Goal: Task Accomplishment & Management: Manage account settings

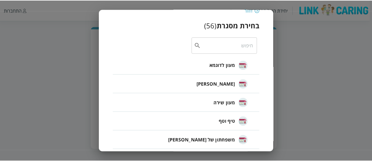
scroll to position [19, 0]
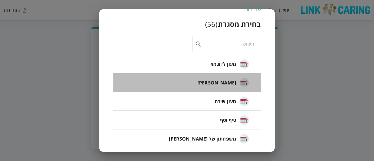
click at [233, 84] on span "[PERSON_NAME]" at bounding box center [217, 82] width 39 height 7
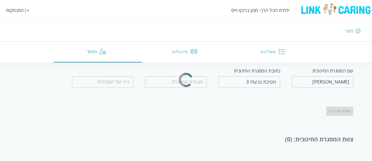
scroll to position [15, 0]
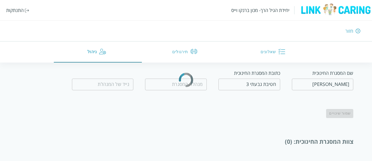
type input "[PERSON_NAME]"
type input "0509560658"
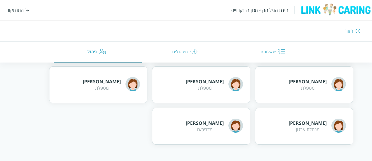
scroll to position [350, 0]
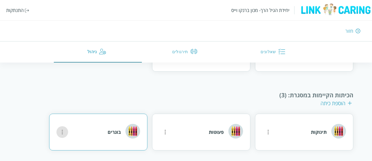
click at [265, 129] on icon "more" at bounding box center [268, 132] width 7 height 7
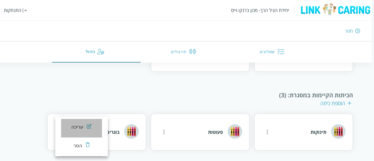
click at [77, 128] on div "עריכה" at bounding box center [77, 127] width 12 height 7
type input "בוגרים"
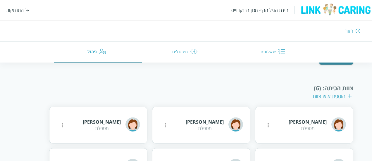
scroll to position [70, 0]
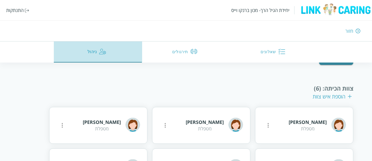
click at [97, 58] on button "ניהול" at bounding box center [98, 52] width 88 height 21
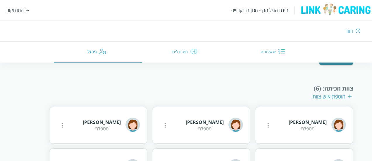
scroll to position [0, 0]
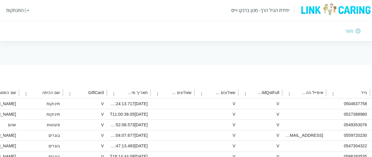
scroll to position [60, -391]
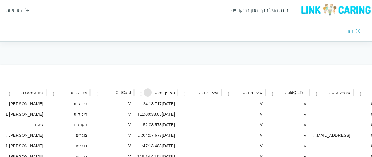
click at [145, 93] on icon "Sort" at bounding box center [147, 92] width 5 height 5
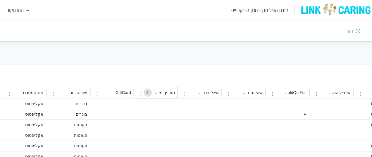
click at [145, 93] on icon "Sort" at bounding box center [147, 92] width 5 height 5
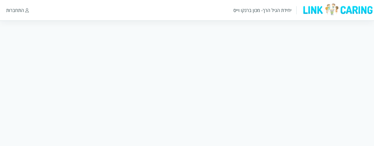
click at [15, 11] on div "התחברות" at bounding box center [15, 10] width 18 height 6
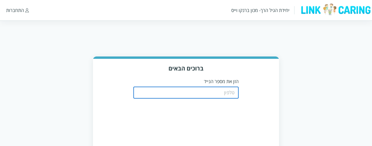
click at [224, 88] on input "tel" at bounding box center [185, 93] width 105 height 12
type input "0508805134"
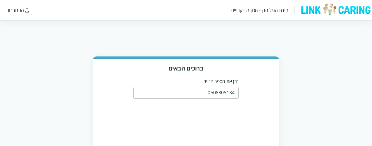
click at [280, 125] on div "ברוכים הבאים הזן את מספר הנייד 0508805134 ​ שלחו לי קוד כניסה" at bounding box center [186, 117] width 372 height 123
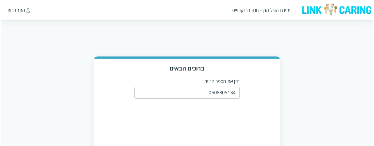
scroll to position [45, 0]
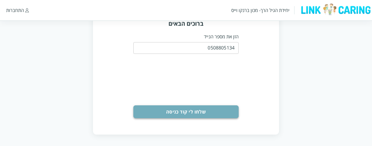
click at [203, 118] on button "שלחו לי קוד כניסה" at bounding box center [185, 111] width 105 height 13
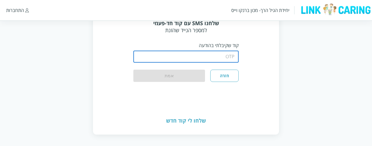
click at [225, 55] on input "string" at bounding box center [185, 57] width 105 height 12
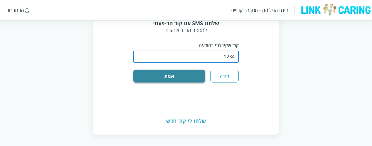
type input "1234"
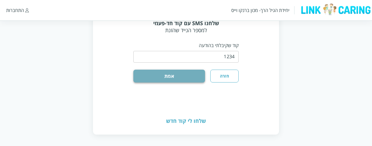
click at [192, 72] on button "אמת" at bounding box center [169, 76] width 72 height 13
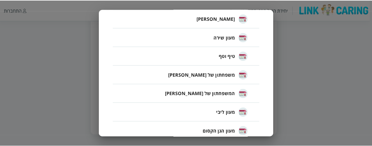
scroll to position [56, 0]
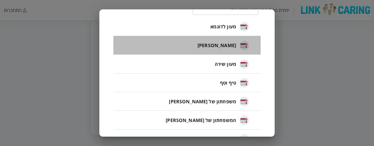
click at [233, 43] on span "[PERSON_NAME]" at bounding box center [217, 45] width 39 height 7
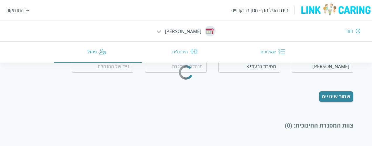
scroll to position [31, 0]
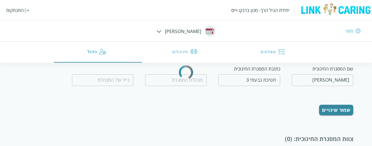
type input "[PERSON_NAME]"
type input "0509560658"
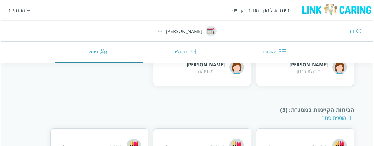
scroll to position [376, 0]
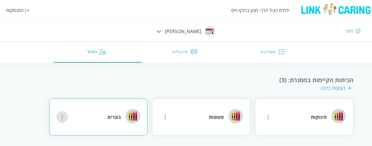
click at [265, 113] on icon "more" at bounding box center [268, 116] width 7 height 7
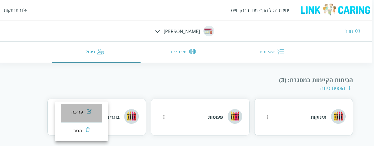
click at [90, 110] on img at bounding box center [89, 110] width 5 height 5
type input "בוגרים"
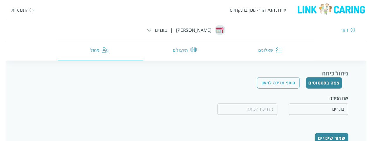
scroll to position [25, 0]
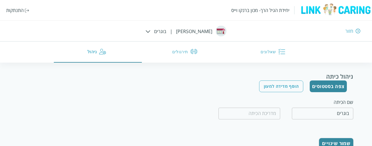
click at [336, 89] on button "צפה בסטטוסים" at bounding box center [328, 86] width 37 height 12
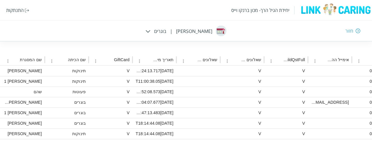
scroll to position [92, -391]
